Goal: Navigation & Orientation: Find specific page/section

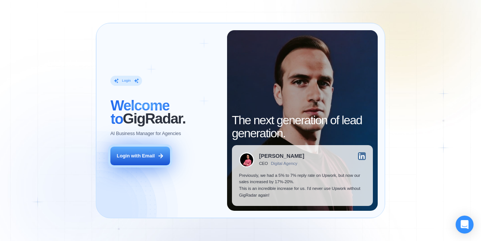
click at [155, 158] on button "Login with Email" at bounding box center [140, 155] width 60 height 19
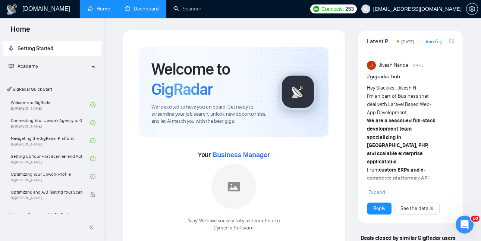
click at [137, 7] on link "Dashboard" at bounding box center [142, 9] width 34 height 6
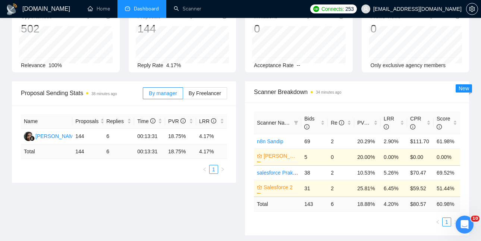
scroll to position [51, 0]
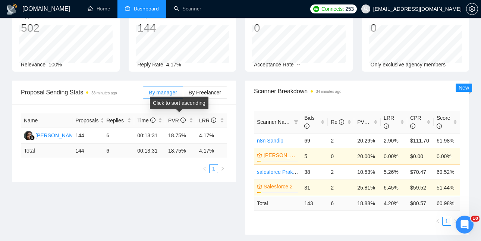
click at [202, 97] on div "Click to sort ascending" at bounding box center [179, 103] width 59 height 13
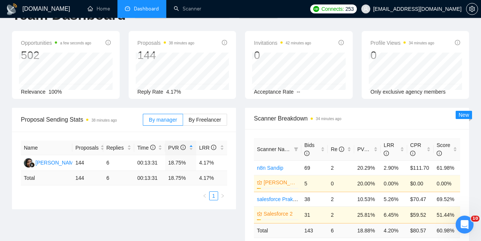
scroll to position [40, 0]
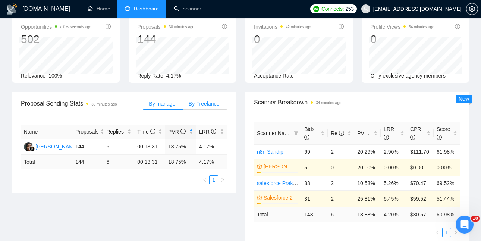
click at [201, 101] on span "By Freelancer" at bounding box center [205, 104] width 32 height 6
click at [183, 105] on input "By Freelancer" at bounding box center [183, 105] width 0 height 0
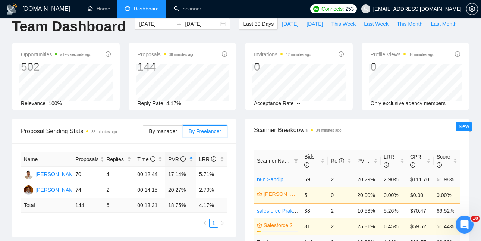
scroll to position [0, 0]
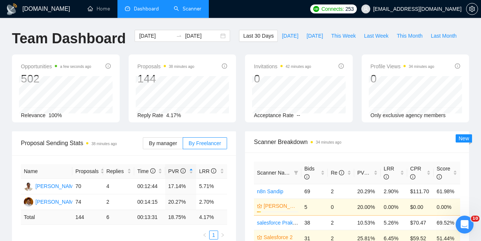
click at [191, 12] on link "Scanner" at bounding box center [188, 9] width 28 height 6
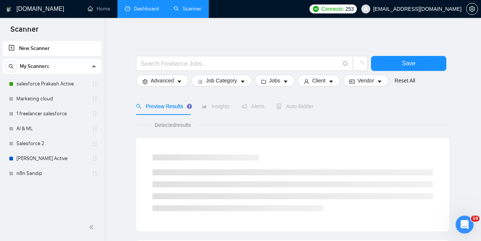
click at [138, 11] on link "Dashboard" at bounding box center [142, 9] width 34 height 6
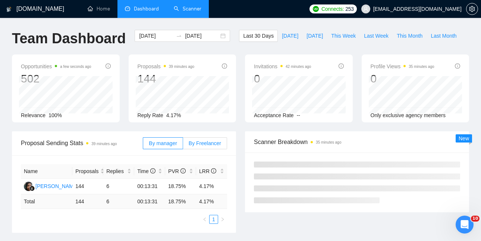
click at [201, 146] on label "By Freelancer" at bounding box center [205, 143] width 44 height 12
click at [183, 145] on input "By Freelancer" at bounding box center [183, 145] width 0 height 0
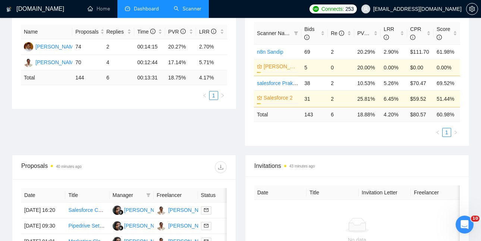
scroll to position [138, 0]
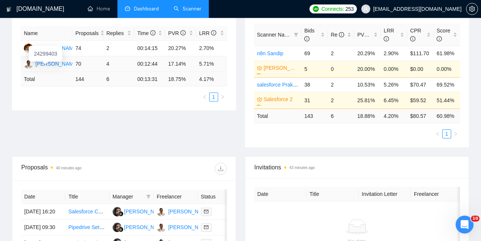
click at [66, 63] on div "[PERSON_NAME]" at bounding box center [56, 64] width 43 height 8
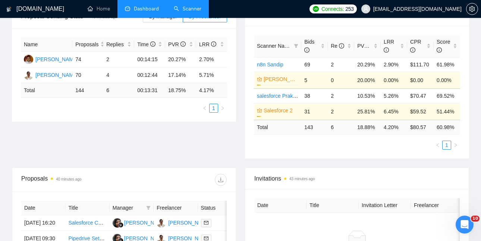
scroll to position [126, 0]
